Goal: Find specific page/section: Find specific page/section

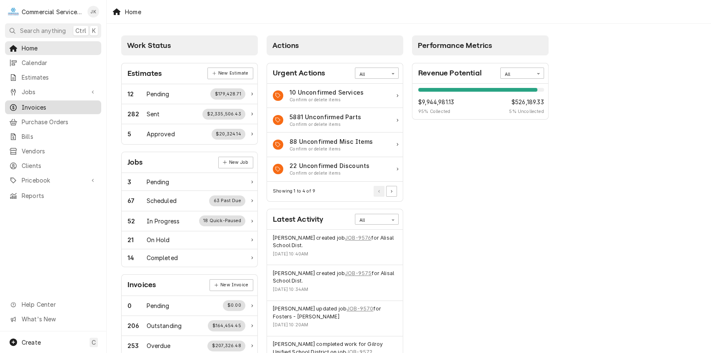
click at [42, 103] on span "Invoices" at bounding box center [59, 107] width 75 height 9
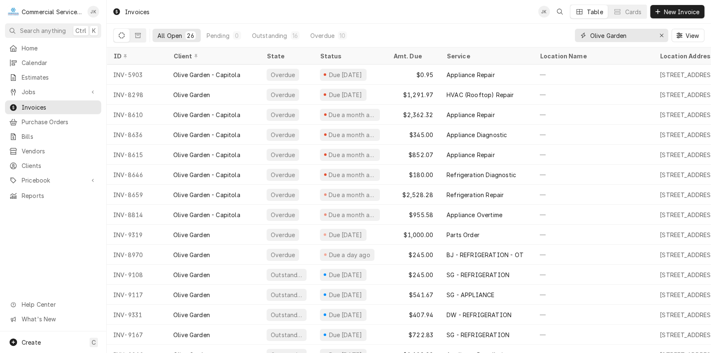
click at [639, 32] on input "Olive Garden" at bounding box center [621, 35] width 62 height 13
type input "O"
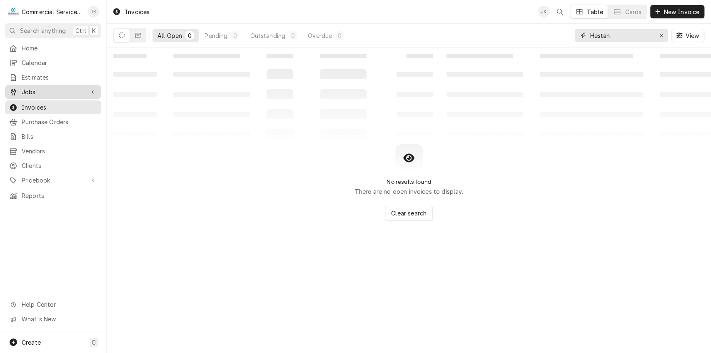
type input "Hestan"
click at [80, 91] on span "Jobs" at bounding box center [53, 91] width 63 height 9
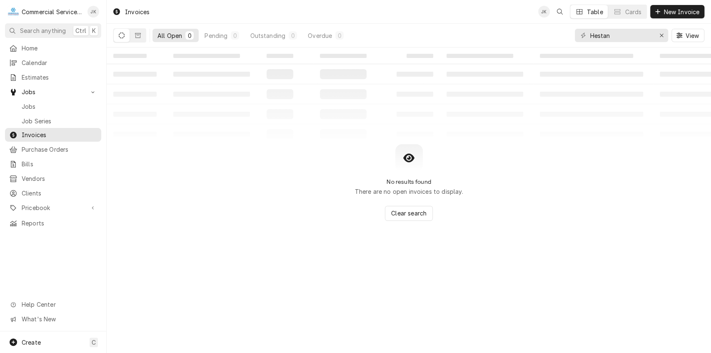
click at [70, 96] on div "Jobs Jobs Job Series" at bounding box center [53, 106] width 96 height 42
click at [71, 100] on link "Jobs" at bounding box center [53, 107] width 96 height 14
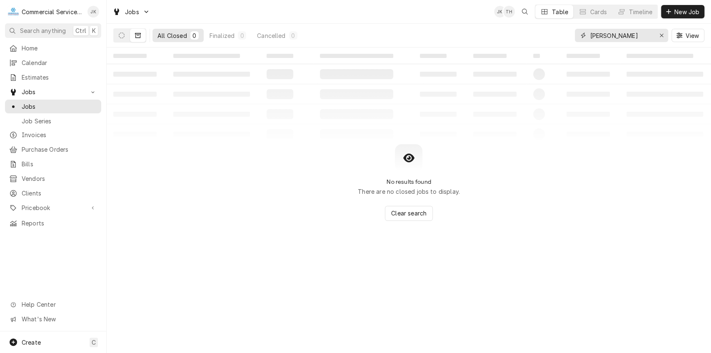
click at [618, 35] on input "Demetra" at bounding box center [621, 35] width 62 height 13
type input "D"
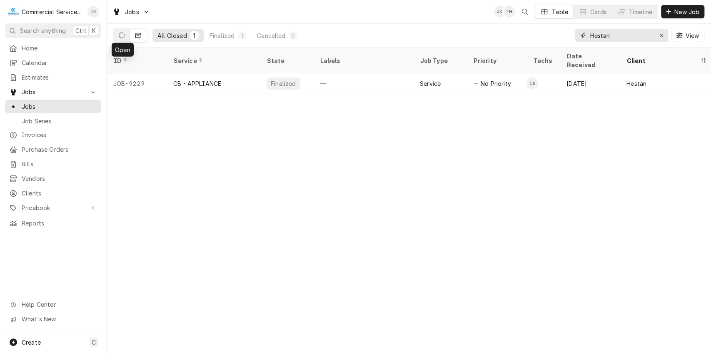
type input "Hestan"
click at [125, 33] on button "Dynamic Content Wrapper" at bounding box center [122, 35] width 16 height 13
